Goal: Task Accomplishment & Management: Manage account settings

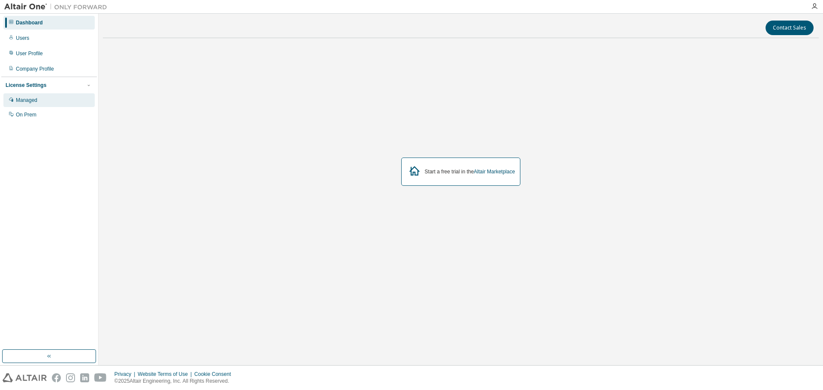
click at [24, 102] on div "Managed" at bounding box center [26, 100] width 21 height 7
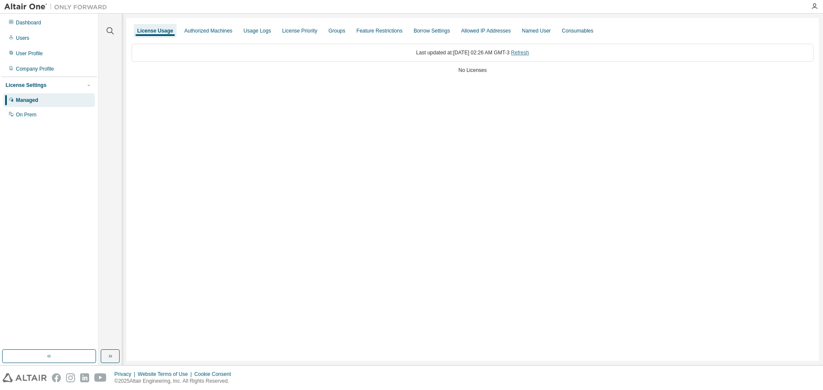
click at [529, 51] on link "Refresh" at bounding box center [520, 53] width 18 height 6
click at [9, 122] on div "License Settings Managed On Prem" at bounding box center [49, 100] width 96 height 46
click at [15, 114] on div "On Prem" at bounding box center [48, 115] width 91 height 14
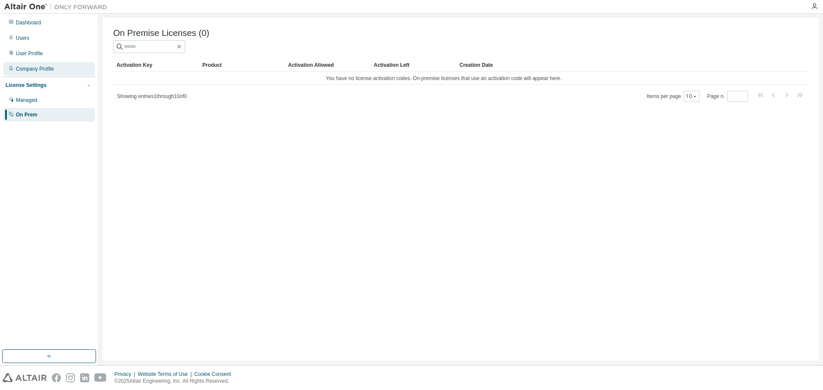
click at [39, 72] on div "Company Profile" at bounding box center [35, 69] width 38 height 7
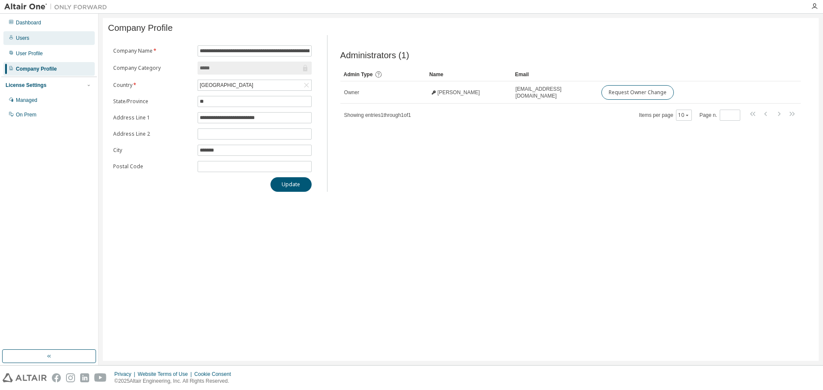
click at [36, 44] on div "Users" at bounding box center [48, 38] width 91 height 14
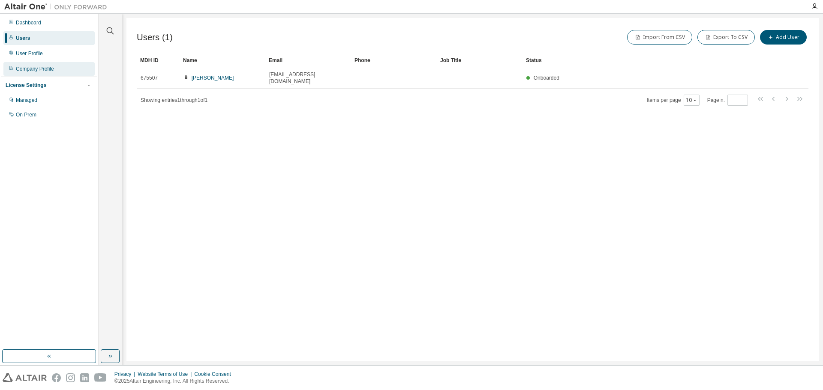
click at [48, 63] on div "Company Profile" at bounding box center [48, 69] width 91 height 14
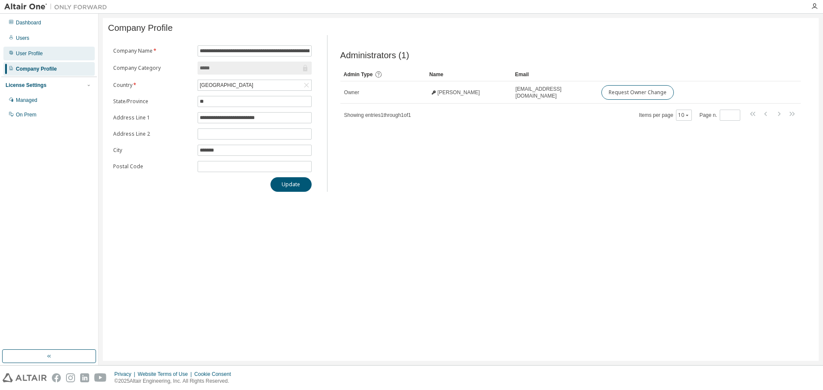
click at [33, 53] on div "User Profile" at bounding box center [29, 53] width 27 height 7
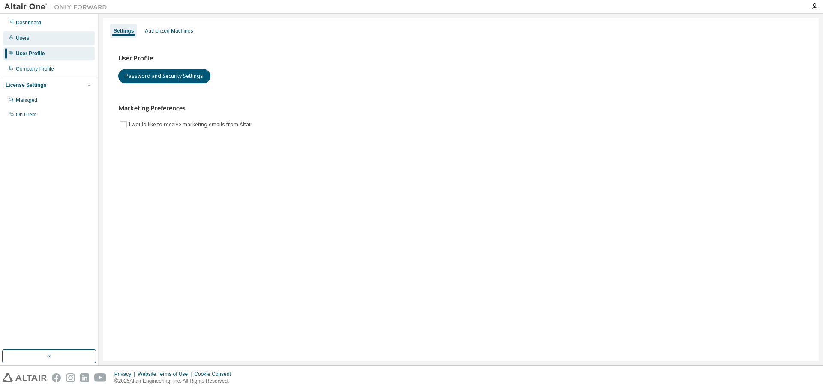
click at [31, 39] on div "Users" at bounding box center [48, 38] width 91 height 14
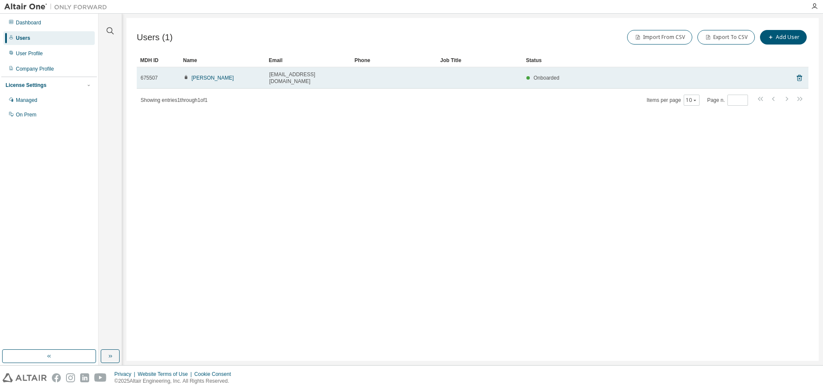
click at [281, 75] on span "thiagomartins@unifei.edu.br" at bounding box center [308, 78] width 78 height 14
click at [207, 75] on link "Thiago Martins" at bounding box center [213, 78] width 42 height 6
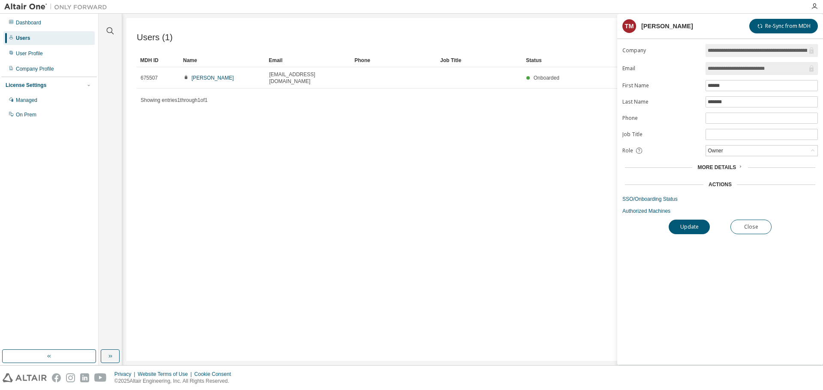
click at [728, 167] on span "More Details" at bounding box center [716, 168] width 39 height 6
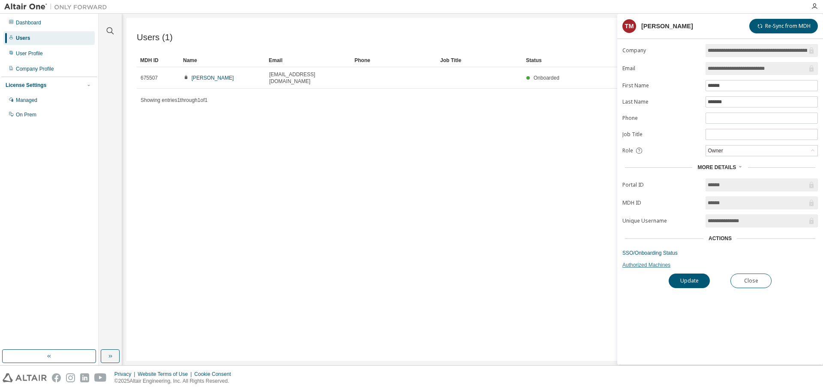
click at [642, 264] on link "Authorized Machines" at bounding box center [719, 265] width 195 height 7
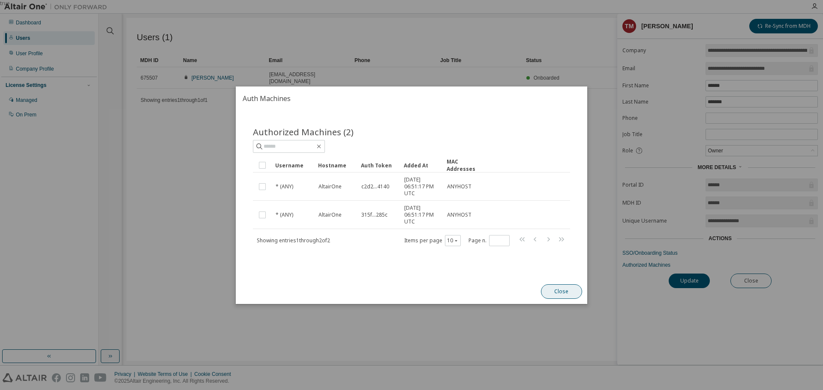
click at [565, 291] on button "Close" at bounding box center [561, 292] width 41 height 15
